Goal: Communication & Community: Answer question/provide support

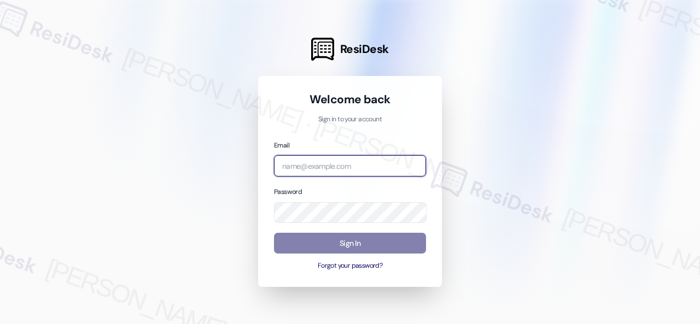
paste input "automated-surveys-birchstone_residential-resen.fifteen@birchstone_[DOMAIN_NAME]"
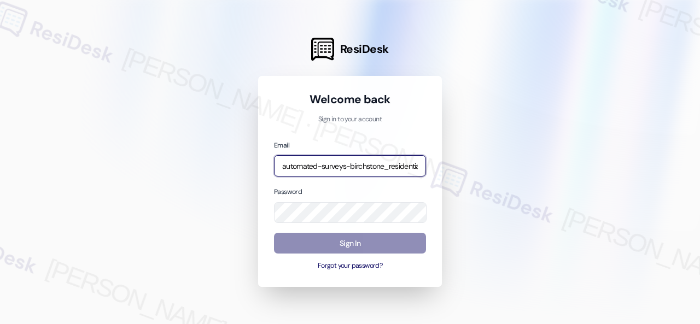
scroll to position [0, 140]
type input "automated-surveys-birchstone_residential-resen.fifteen@birchstone_[DOMAIN_NAME]"
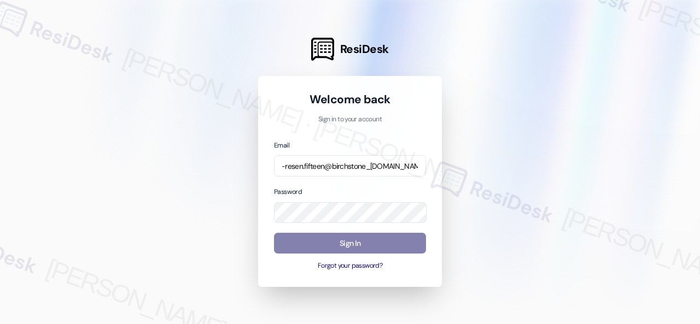
scroll to position [0, 0]
click at [498, 149] on div at bounding box center [350, 162] width 700 height 324
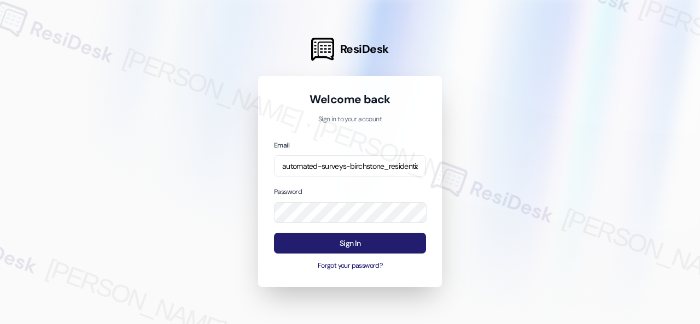
click at [343, 241] on button "Sign In" at bounding box center [350, 243] width 152 height 21
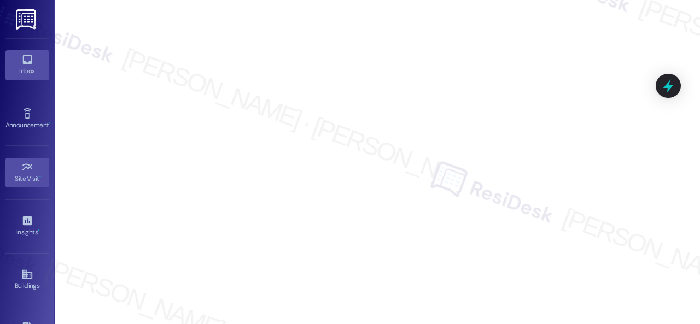
click at [22, 59] on icon at bounding box center [26, 59] width 9 height 9
